Goal: Use online tool/utility: Utilize a website feature to perform a specific function

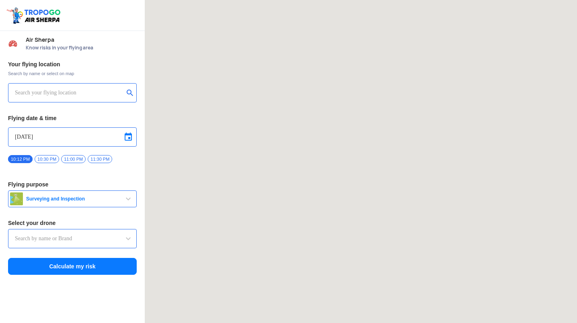
type input "Lookout VTOL_Tactical"
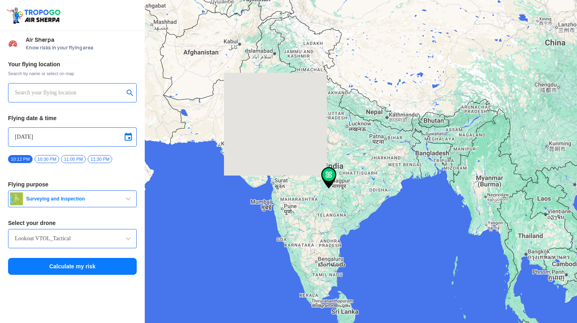
type input "[STREET_ADDRESS]"
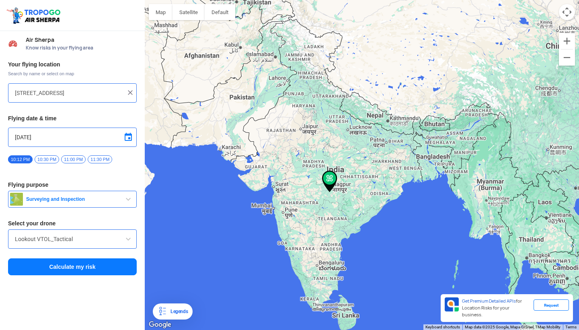
click at [131, 93] on img at bounding box center [130, 93] width 8 height 8
click at [87, 93] on input "text" at bounding box center [69, 93] width 109 height 10
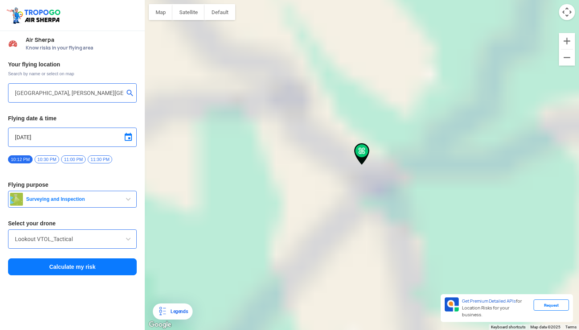
type input "[GEOGRAPHIC_DATA], [GEOGRAPHIC_DATA]"
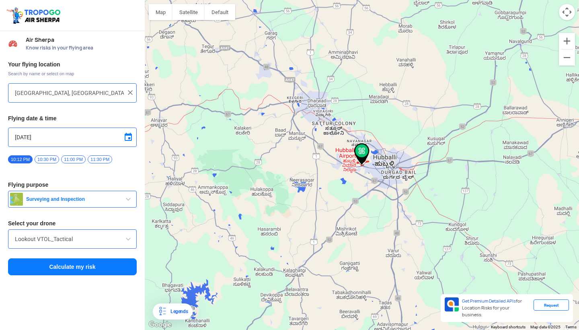
click at [20, 135] on input "[DATE]" at bounding box center [72, 137] width 115 height 10
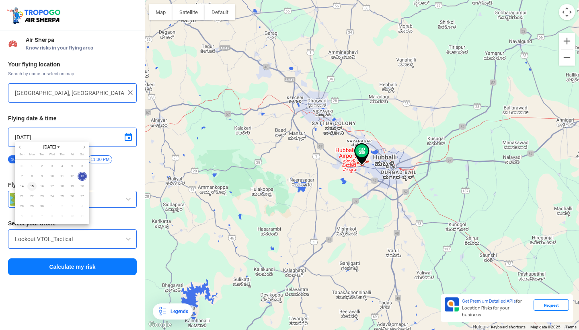
click at [31, 185] on span "15" at bounding box center [31, 186] width 9 height 9
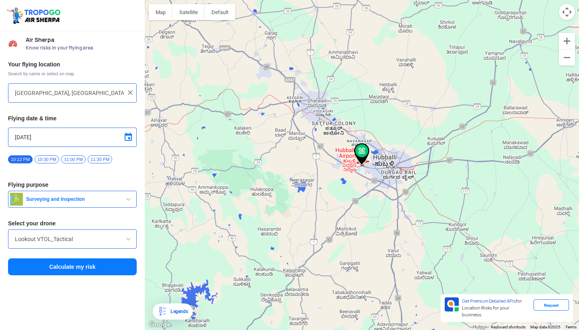
type input "[DATE]"
click at [107, 160] on span "10:00 AM" at bounding box center [99, 159] width 24 height 8
click at [129, 243] on span at bounding box center [129, 239] width 10 height 10
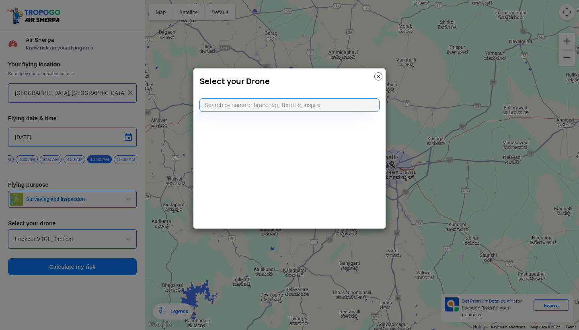
click at [129, 243] on modal-container "Select your Drone" at bounding box center [289, 165] width 579 height 330
click at [377, 75] on img at bounding box center [379, 76] width 8 height 8
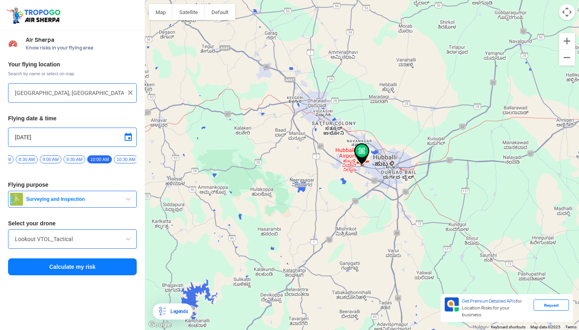
click at [91, 268] on button "Calculate my risk" at bounding box center [72, 266] width 129 height 17
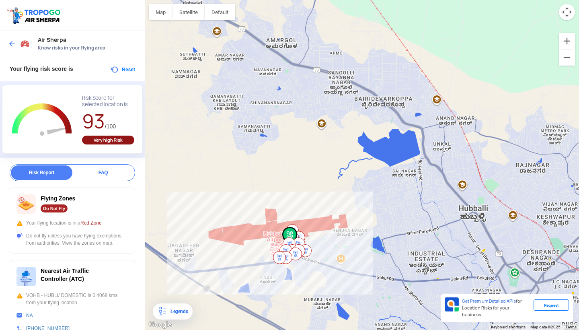
drag, startPoint x: 185, startPoint y: 117, endPoint x: 243, endPoint y: 165, distance: 75.2
click at [243, 165] on div at bounding box center [362, 165] width 434 height 330
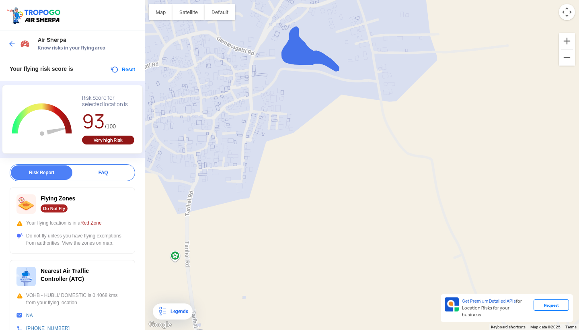
drag, startPoint x: 251, startPoint y: 230, endPoint x: 269, endPoint y: 122, distance: 109.3
click at [269, 122] on div at bounding box center [362, 165] width 434 height 330
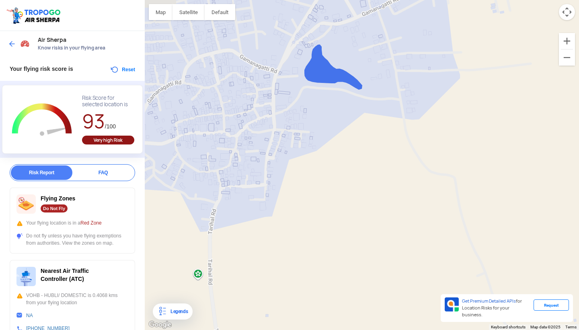
drag, startPoint x: 260, startPoint y: 188, endPoint x: 295, endPoint y: 272, distance: 90.5
click at [295, 272] on div at bounding box center [362, 165] width 434 height 330
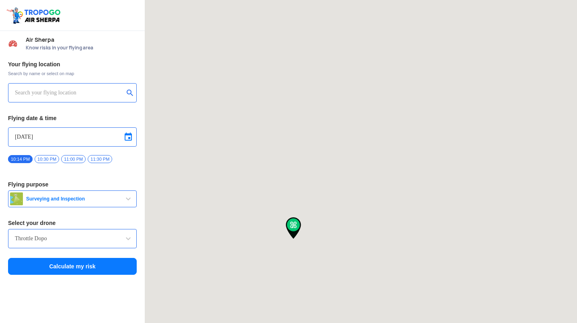
type input "[GEOGRAPHIC_DATA], [GEOGRAPHIC_DATA]"
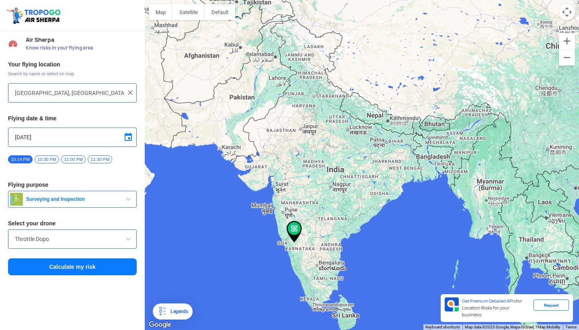
click at [132, 92] on img at bounding box center [130, 93] width 8 height 8
click at [53, 95] on input "text" at bounding box center [69, 93] width 109 height 10
click at [127, 93] on button "submit" at bounding box center [132, 94] width 10 height 8
click at [130, 93] on button "submit" at bounding box center [132, 94] width 10 height 8
drag, startPoint x: 296, startPoint y: 255, endPoint x: 303, endPoint y: 241, distance: 14.9
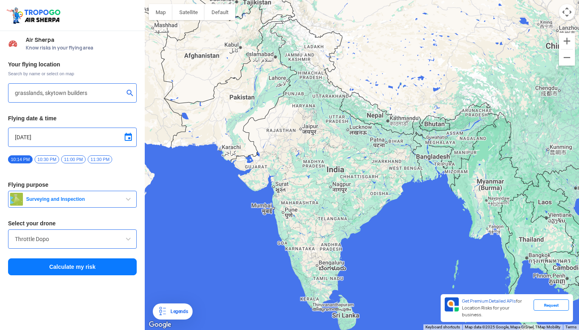
click at [303, 242] on div at bounding box center [362, 165] width 434 height 330
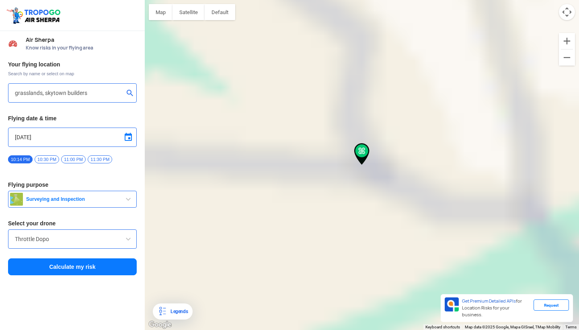
type input "Masabhanchinhal, Karnataka, India"
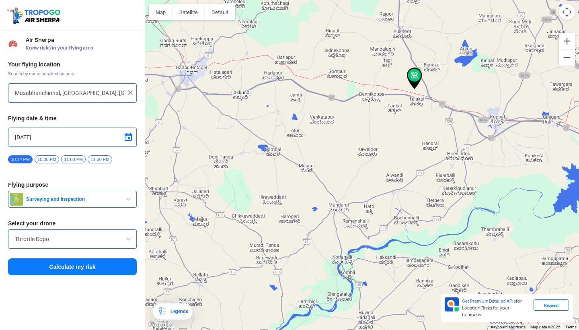
drag, startPoint x: 307, startPoint y: 239, endPoint x: 359, endPoint y: 163, distance: 92.8
click at [166, 12] on button "Map" at bounding box center [161, 12] width 24 height 16
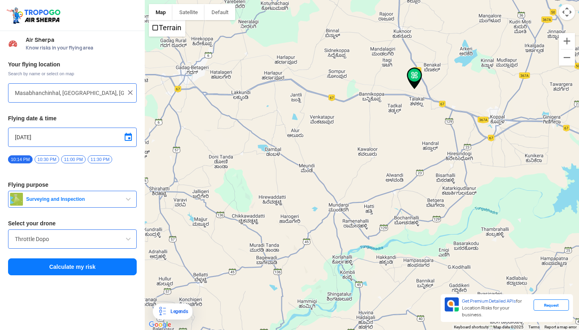
click at [166, 12] on button "Map" at bounding box center [161, 12] width 24 height 16
click at [168, 15] on button "Map" at bounding box center [161, 12] width 24 height 16
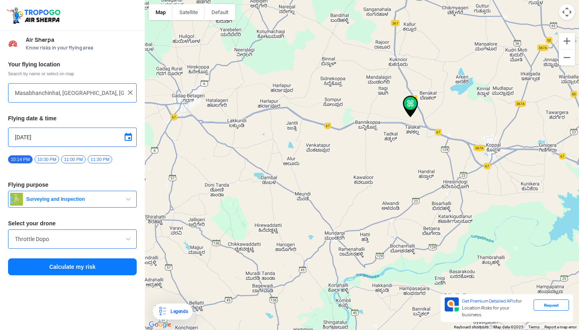
drag, startPoint x: 307, startPoint y: 220, endPoint x: 303, endPoint y: 249, distance: 29.2
click at [303, 249] on div at bounding box center [362, 165] width 434 height 330
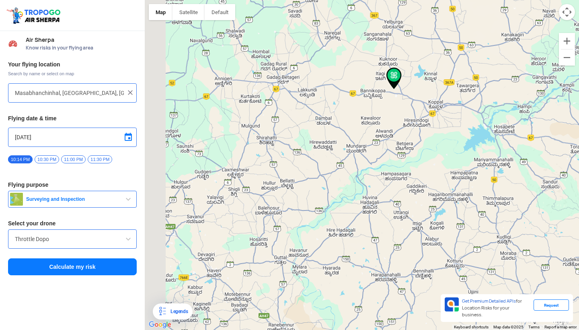
drag, startPoint x: 279, startPoint y: 276, endPoint x: 315, endPoint y: 185, distance: 98.6
click at [315, 185] on div at bounding box center [362, 165] width 434 height 330
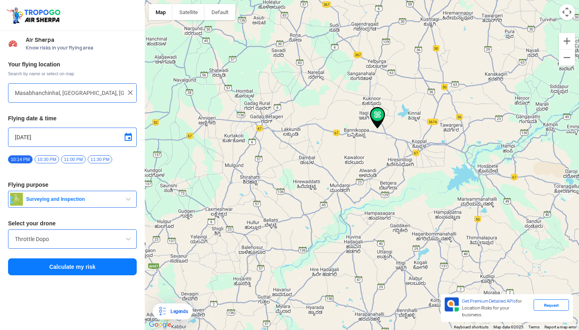
drag, startPoint x: 315, startPoint y: 185, endPoint x: 305, endPoint y: 214, distance: 31.6
click at [305, 214] on div at bounding box center [362, 165] width 434 height 330
click at [131, 92] on img at bounding box center [130, 93] width 8 height 8
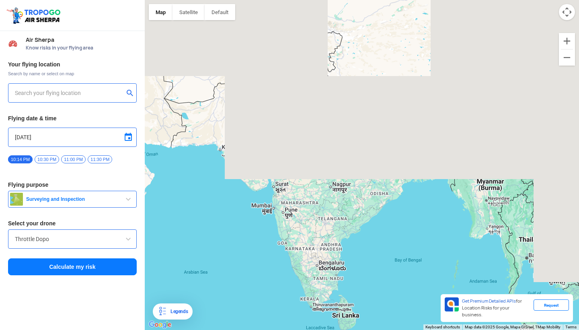
click at [51, 92] on input "text" at bounding box center [69, 93] width 109 height 10
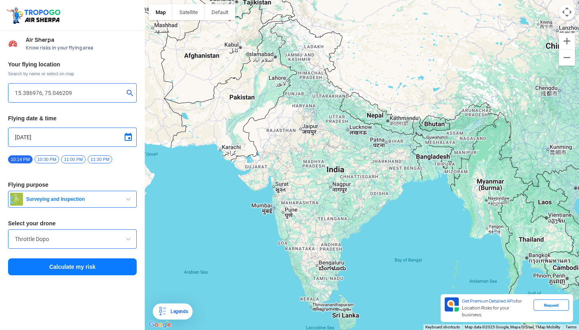
type input "15.386976, 75.046209"
click at [131, 138] on span at bounding box center [129, 137] width 10 height 10
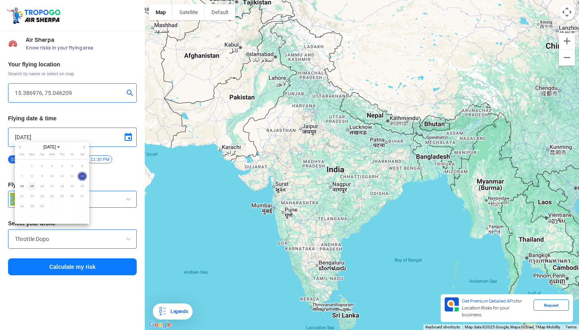
click at [33, 184] on span "15" at bounding box center [31, 186] width 9 height 9
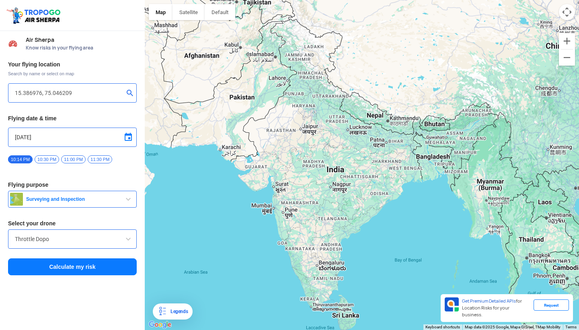
type input "[DATE]"
click at [91, 159] on span "10:00 AM" at bounding box center [84, 159] width 24 height 8
click at [94, 272] on button "Calculate my risk" at bounding box center [72, 266] width 129 height 17
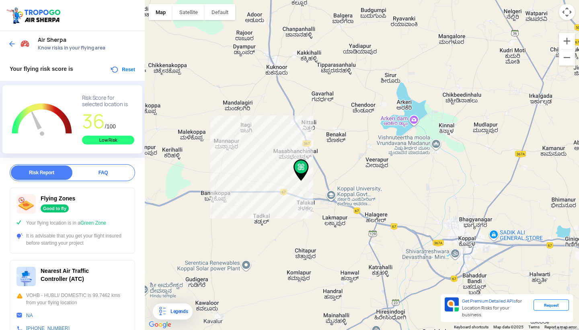
drag, startPoint x: 332, startPoint y: 204, endPoint x: 294, endPoint y: 250, distance: 60.0
click at [294, 250] on div at bounding box center [362, 165] width 434 height 330
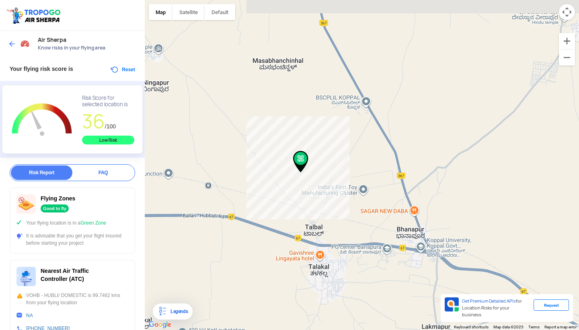
drag, startPoint x: 348, startPoint y: 150, endPoint x: 348, endPoint y: 168, distance: 18.1
click at [348, 168] on div at bounding box center [362, 165] width 434 height 330
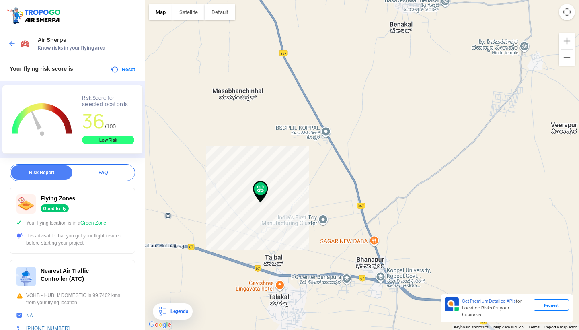
drag, startPoint x: 278, startPoint y: 178, endPoint x: 238, endPoint y: 208, distance: 49.6
click at [238, 208] on div at bounding box center [362, 165] width 434 height 330
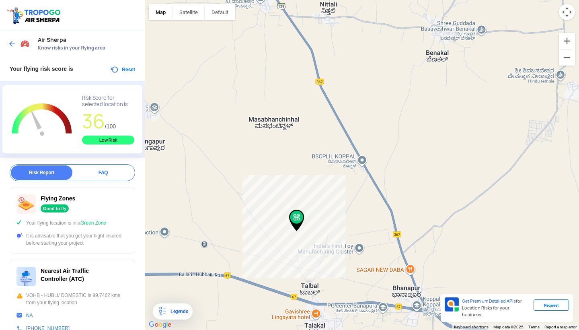
drag, startPoint x: 226, startPoint y: 136, endPoint x: 264, endPoint y: 165, distance: 47.1
click at [264, 165] on div at bounding box center [362, 165] width 434 height 330
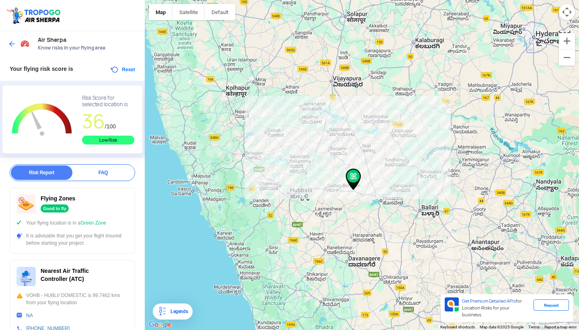
drag, startPoint x: 193, startPoint y: 182, endPoint x: 283, endPoint y: 206, distance: 93.4
click at [283, 206] on div at bounding box center [362, 165] width 434 height 330
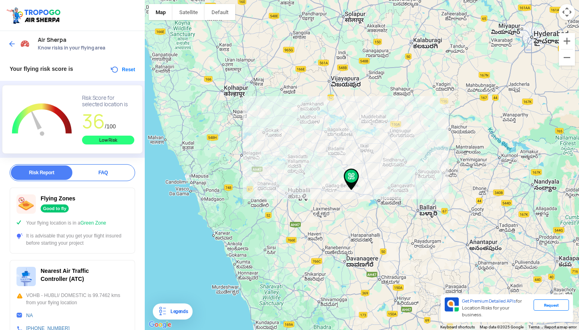
click at [125, 71] on button "Reset" at bounding box center [122, 70] width 25 height 10
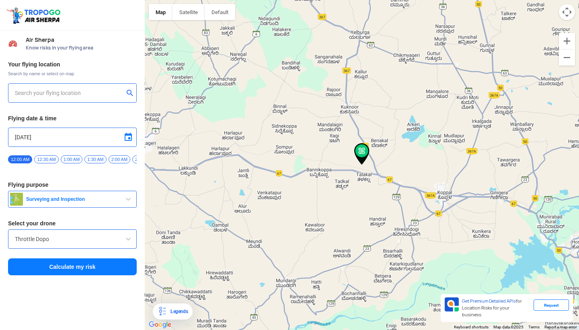
click at [24, 98] on div at bounding box center [72, 92] width 129 height 19
click at [28, 92] on input "text" at bounding box center [69, 93] width 109 height 10
click at [128, 139] on span at bounding box center [129, 137] width 10 height 10
type input "15.386976, 75.046209"
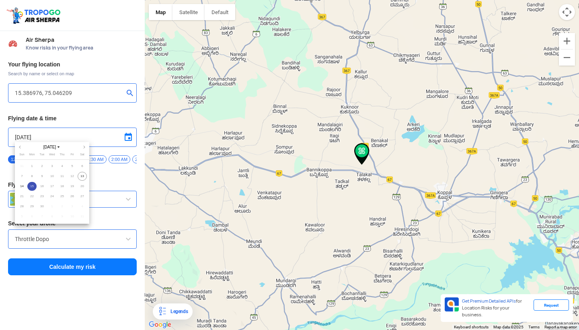
click at [33, 188] on span "15" at bounding box center [31, 186] width 9 height 9
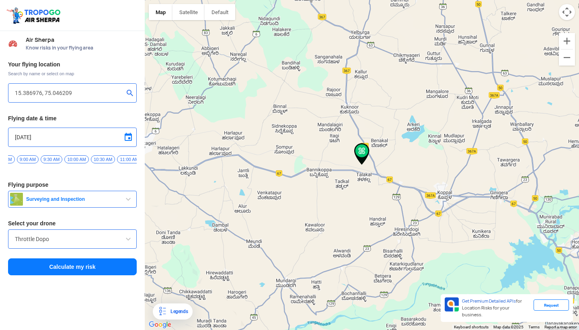
scroll to position [0, 427]
click at [83, 158] on span "10:00 AM" at bounding box center [75, 159] width 24 height 8
click at [85, 268] on button "Calculate my risk" at bounding box center [72, 266] width 129 height 17
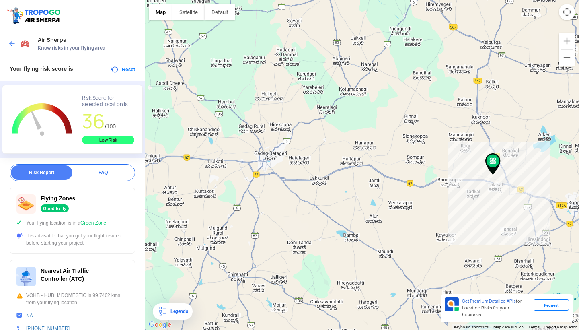
drag, startPoint x: 217, startPoint y: 177, endPoint x: 395, endPoint y: 176, distance: 178.2
click at [395, 176] on div at bounding box center [362, 165] width 434 height 330
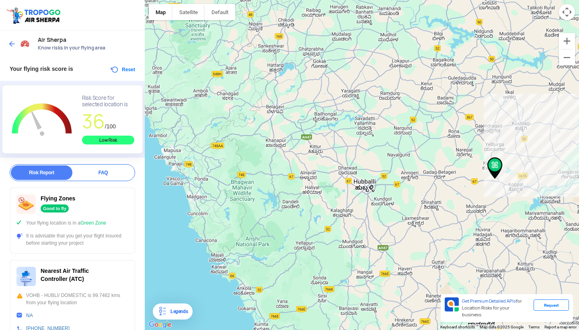
drag, startPoint x: 233, startPoint y: 194, endPoint x: 309, endPoint y: 197, distance: 76.1
click at [309, 197] on div at bounding box center [362, 165] width 434 height 330
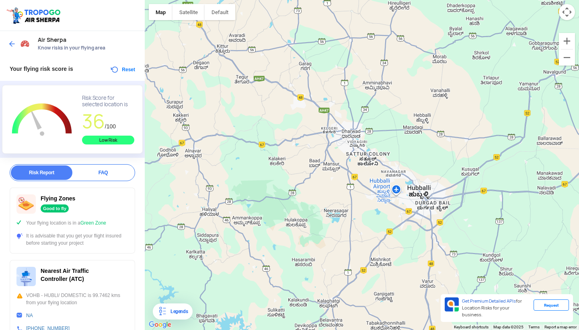
drag, startPoint x: 358, startPoint y: 193, endPoint x: 358, endPoint y: 174, distance: 18.9
click at [358, 174] on div at bounding box center [362, 165] width 434 height 330
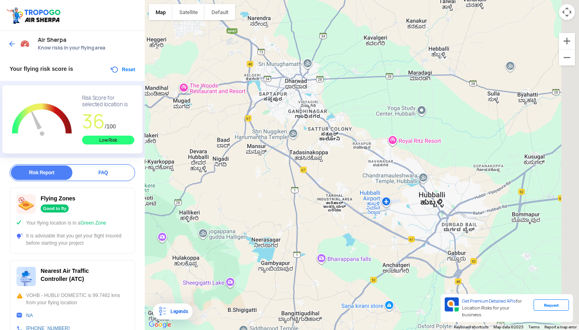
drag, startPoint x: 449, startPoint y: 228, endPoint x: 399, endPoint y: 218, distance: 50.1
click at [399, 218] on div at bounding box center [362, 165] width 434 height 330
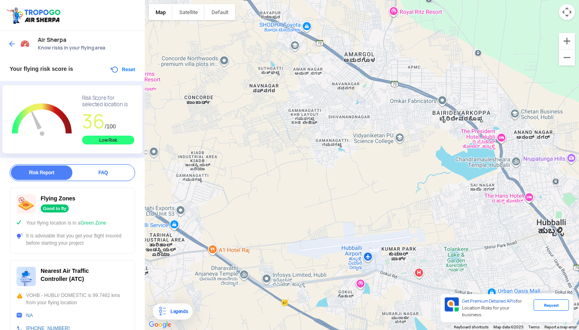
drag, startPoint x: 366, startPoint y: 107, endPoint x: 363, endPoint y: 168, distance: 61.3
click at [363, 168] on div at bounding box center [362, 165] width 434 height 330
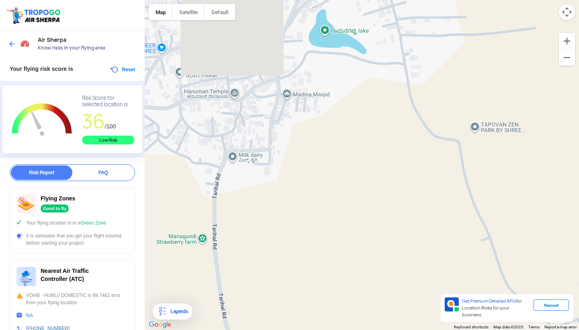
drag, startPoint x: 249, startPoint y: 165, endPoint x: 394, endPoint y: 180, distance: 145.7
click at [394, 180] on div at bounding box center [362, 165] width 434 height 330
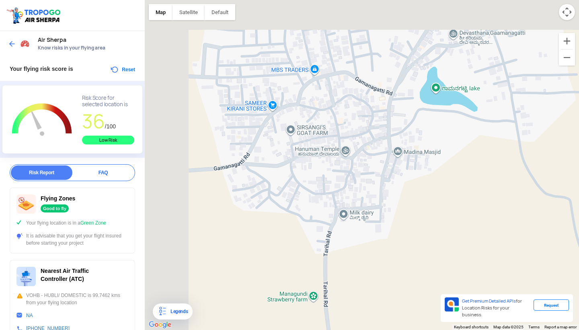
drag, startPoint x: 246, startPoint y: 160, endPoint x: 358, endPoint y: 217, distance: 126.1
click at [358, 217] on div at bounding box center [362, 165] width 434 height 330
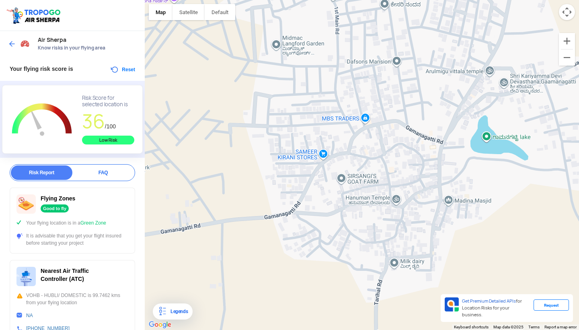
drag, startPoint x: 260, startPoint y: 166, endPoint x: 311, endPoint y: 215, distance: 70.6
click at [311, 215] on div at bounding box center [362, 165] width 434 height 330
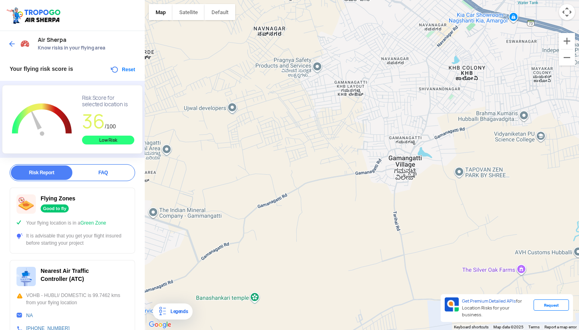
drag, startPoint x: 259, startPoint y: 181, endPoint x: 332, endPoint y: 185, distance: 73.8
click at [333, 185] on div at bounding box center [362, 165] width 434 height 330
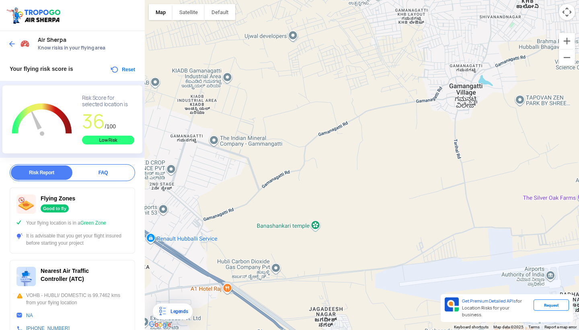
drag, startPoint x: 300, startPoint y: 212, endPoint x: 365, endPoint y: 145, distance: 93.3
click at [365, 145] on div at bounding box center [362, 165] width 434 height 330
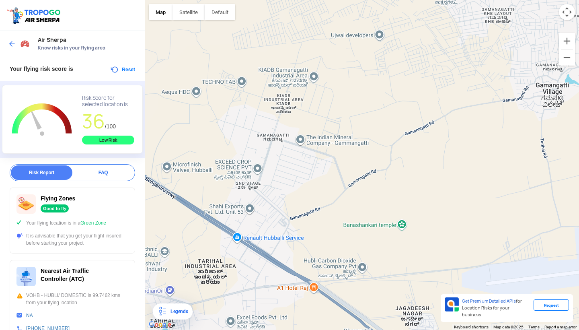
drag, startPoint x: 218, startPoint y: 181, endPoint x: 297, endPoint y: 180, distance: 78.9
click at [297, 180] on div at bounding box center [362, 165] width 434 height 330
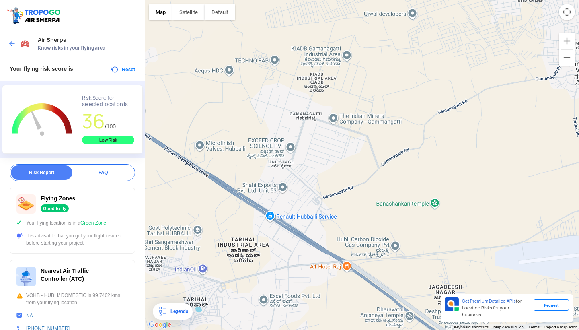
drag, startPoint x: 285, startPoint y: 178, endPoint x: 318, endPoint y: 156, distance: 39.6
click at [319, 156] on div at bounding box center [362, 165] width 434 height 330
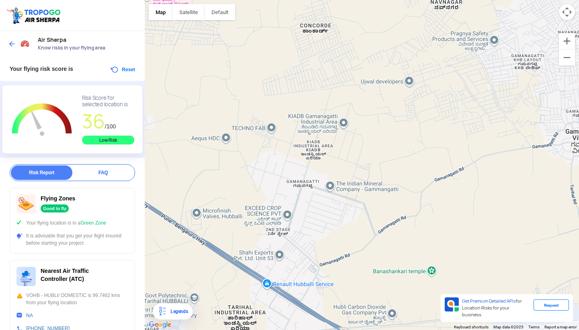
drag, startPoint x: 317, startPoint y: 28, endPoint x: 316, endPoint y: 97, distance: 68.4
click at [316, 97] on div at bounding box center [362, 165] width 434 height 330
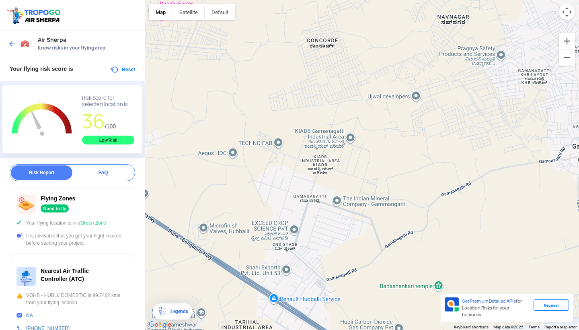
drag, startPoint x: 307, startPoint y: 88, endPoint x: 315, endPoint y: 106, distance: 19.8
click at [315, 106] on div at bounding box center [362, 165] width 434 height 330
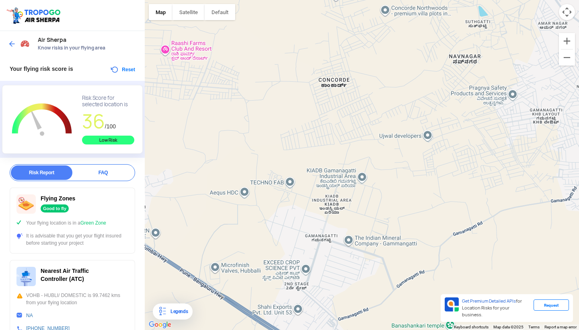
drag, startPoint x: 304, startPoint y: 89, endPoint x: 314, endPoint y: 128, distance: 39.6
click at [314, 128] on div at bounding box center [362, 165] width 434 height 330
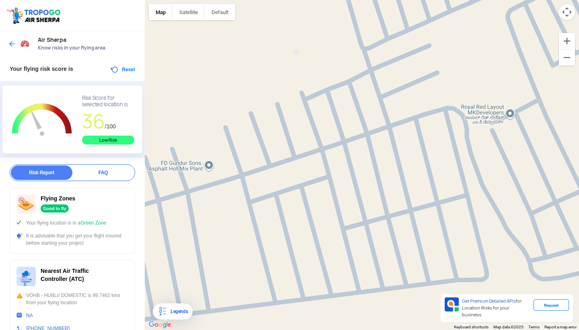
drag, startPoint x: 304, startPoint y: 98, endPoint x: 316, endPoint y: 115, distance: 21.1
click at [316, 115] on div at bounding box center [362, 165] width 434 height 330
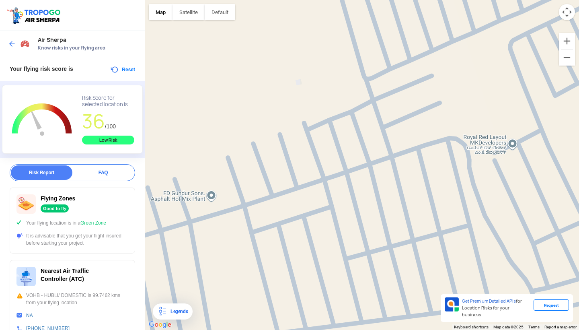
drag, startPoint x: 310, startPoint y: 79, endPoint x: 312, endPoint y: 110, distance: 31.0
click at [312, 110] on div at bounding box center [362, 165] width 434 height 330
click at [301, 110] on div at bounding box center [362, 165] width 434 height 330
click at [301, 109] on div at bounding box center [362, 165] width 434 height 330
click at [190, 12] on button "Satellite" at bounding box center [189, 12] width 32 height 16
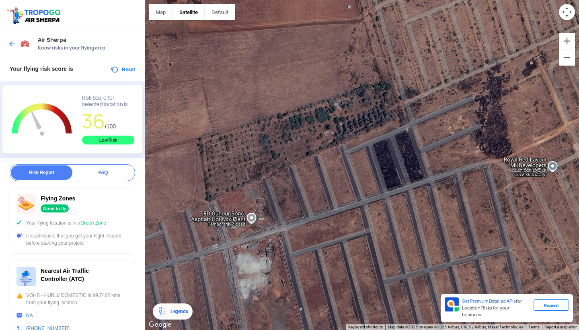
drag, startPoint x: 302, startPoint y: 113, endPoint x: 342, endPoint y: 136, distance: 46.5
click at [342, 136] on div at bounding box center [362, 165] width 434 height 330
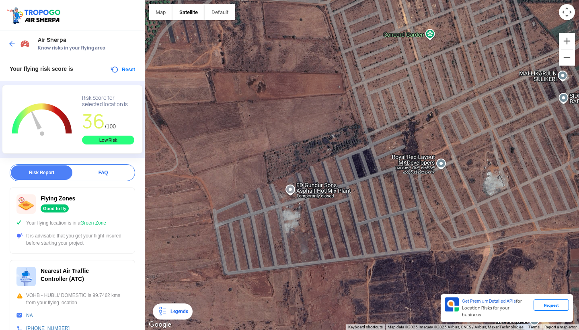
drag, startPoint x: 331, startPoint y: 191, endPoint x: 332, endPoint y: 158, distance: 33.8
click at [161, 10] on button "Map" at bounding box center [161, 12] width 24 height 16
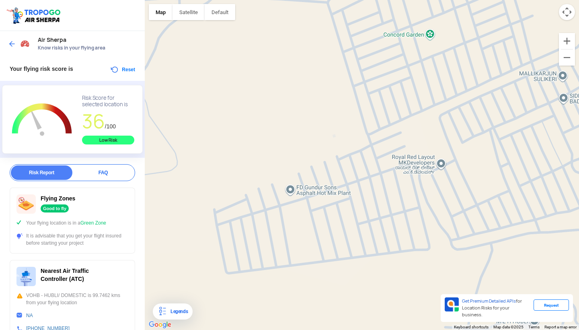
click at [333, 149] on div at bounding box center [362, 165] width 434 height 330
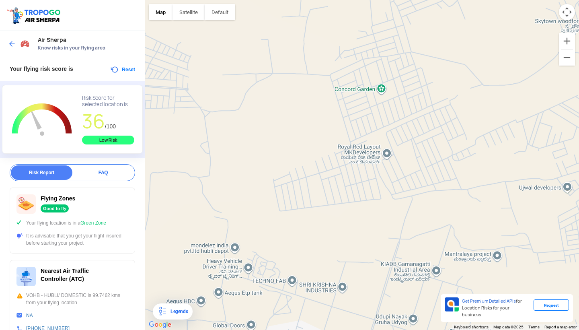
click at [15, 43] on img at bounding box center [12, 44] width 8 height 8
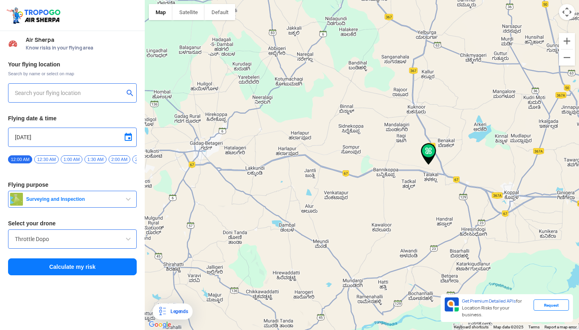
drag, startPoint x: 185, startPoint y: 140, endPoint x: 376, endPoint y: 150, distance: 190.6
click at [377, 150] on div at bounding box center [362, 165] width 434 height 330
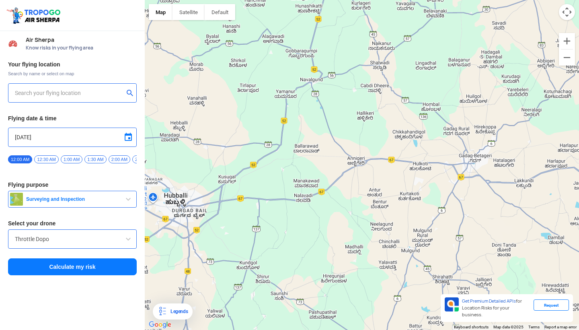
drag, startPoint x: 212, startPoint y: 178, endPoint x: 346, endPoint y: 177, distance: 134.0
click at [346, 177] on div at bounding box center [362, 165] width 434 height 330
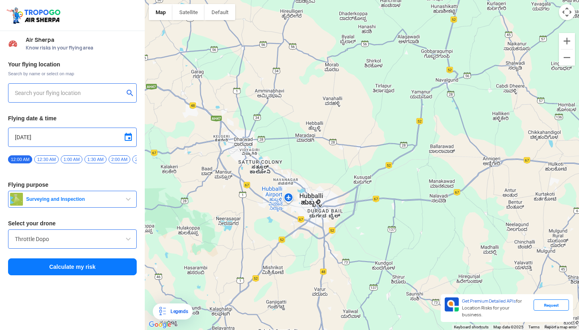
drag, startPoint x: 227, startPoint y: 199, endPoint x: 354, endPoint y: 200, distance: 126.7
click at [354, 200] on div at bounding box center [362, 165] width 434 height 330
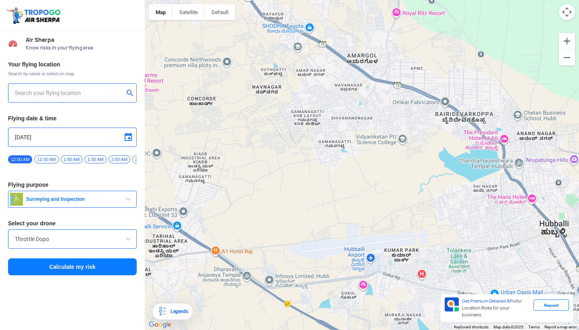
drag, startPoint x: 346, startPoint y: 265, endPoint x: 369, endPoint y: 148, distance: 118.5
click at [369, 148] on div at bounding box center [362, 165] width 434 height 330
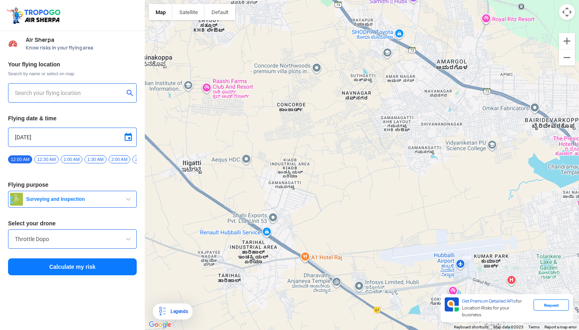
drag, startPoint x: 253, startPoint y: 212, endPoint x: 343, endPoint y: 218, distance: 89.5
click at [343, 218] on div at bounding box center [362, 165] width 434 height 330
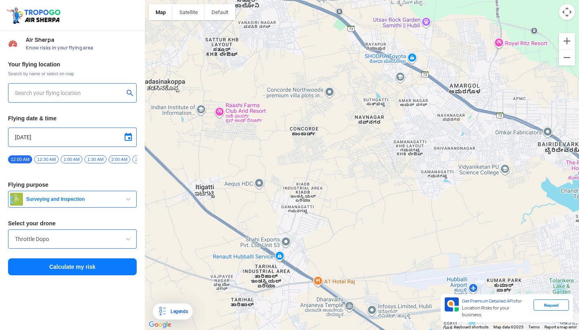
drag, startPoint x: 290, startPoint y: 208, endPoint x: 305, endPoint y: 232, distance: 28.5
click at [305, 232] on div at bounding box center [362, 165] width 434 height 330
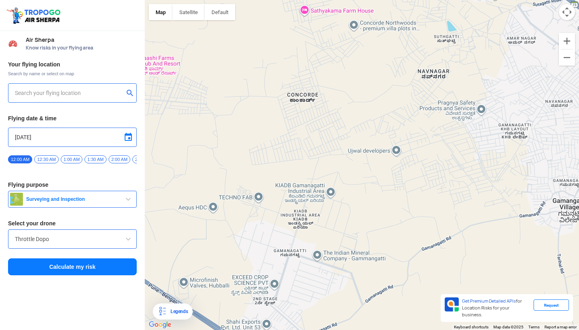
drag, startPoint x: 322, startPoint y: 112, endPoint x: 321, endPoint y: 182, distance: 69.6
click at [322, 182] on div at bounding box center [362, 165] width 434 height 330
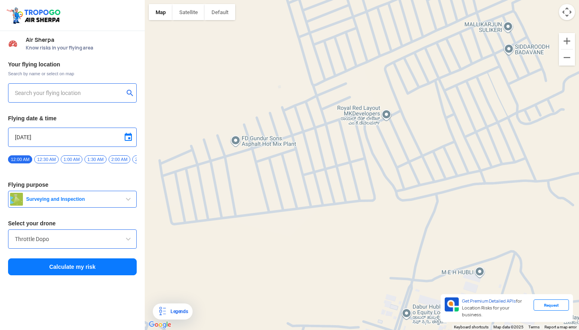
drag, startPoint x: 191, startPoint y: 107, endPoint x: 320, endPoint y: 192, distance: 154.6
click at [320, 193] on div at bounding box center [362, 165] width 434 height 330
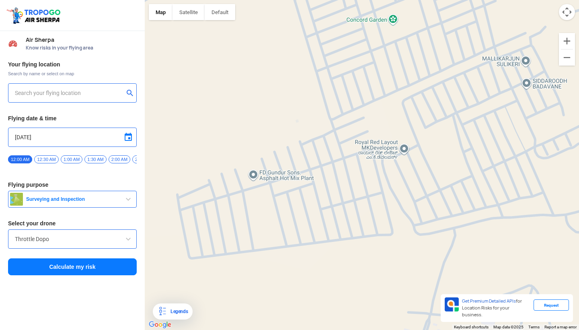
drag, startPoint x: 299, startPoint y: 140, endPoint x: 319, endPoint y: 179, distance: 43.2
click at [319, 179] on div at bounding box center [362, 165] width 434 height 330
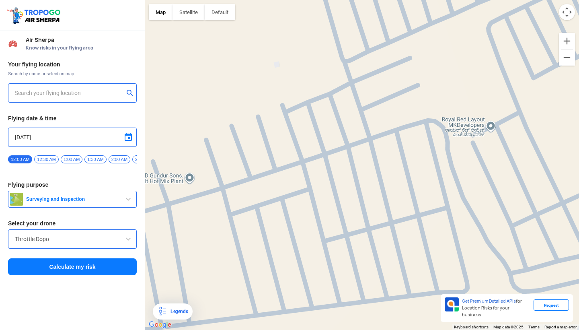
click at [282, 100] on div at bounding box center [362, 165] width 434 height 330
type input "Hubballi, Karnataka, India"
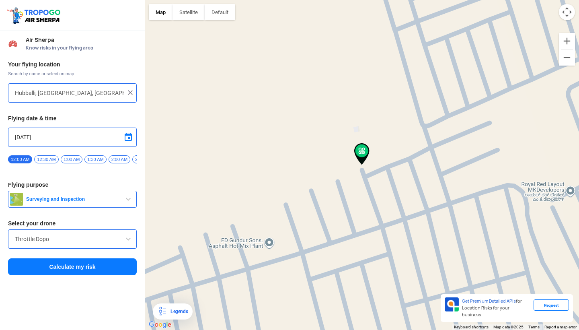
click at [65, 271] on button "Calculate my risk" at bounding box center [72, 266] width 129 height 17
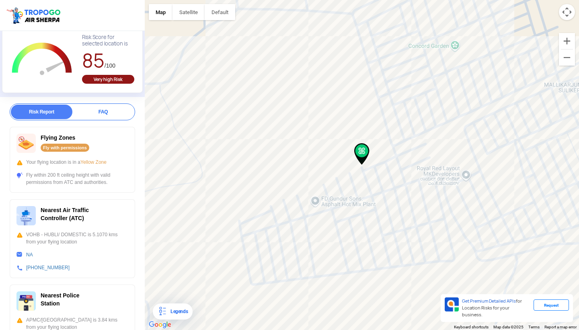
scroll to position [63, 0]
